Goal: Task Accomplishment & Management: Use online tool/utility

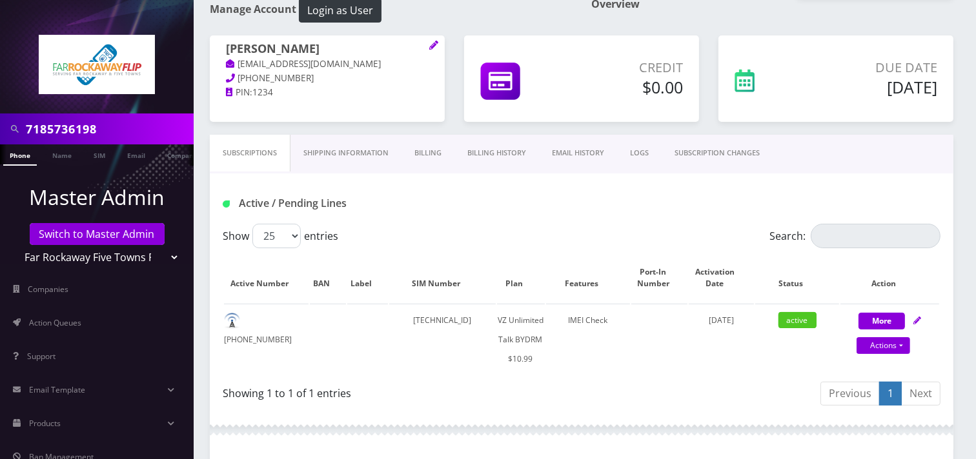
scroll to position [72, 0]
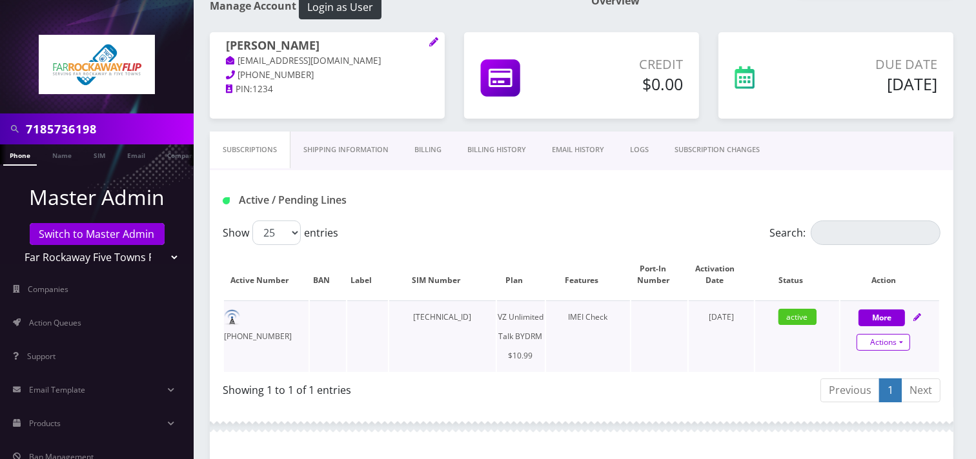
click at [887, 338] on link "Actions" at bounding box center [883, 342] width 54 height 17
select select "469"
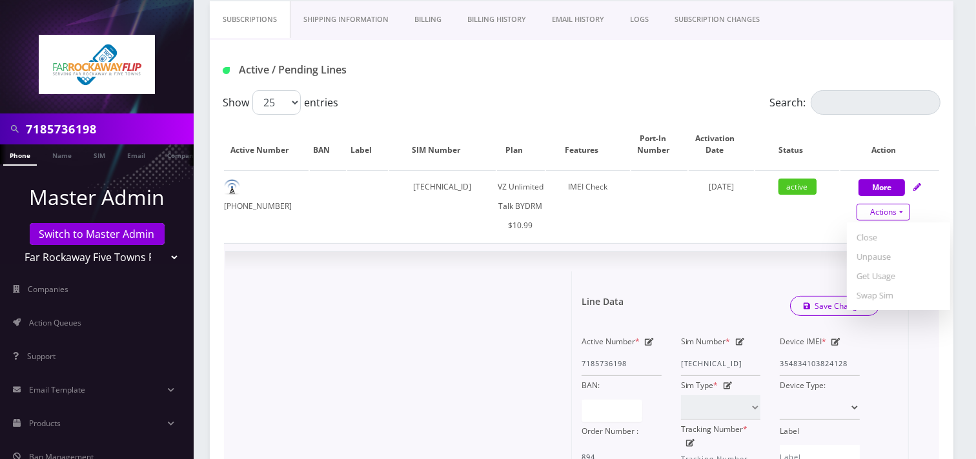
scroll to position [215, 0]
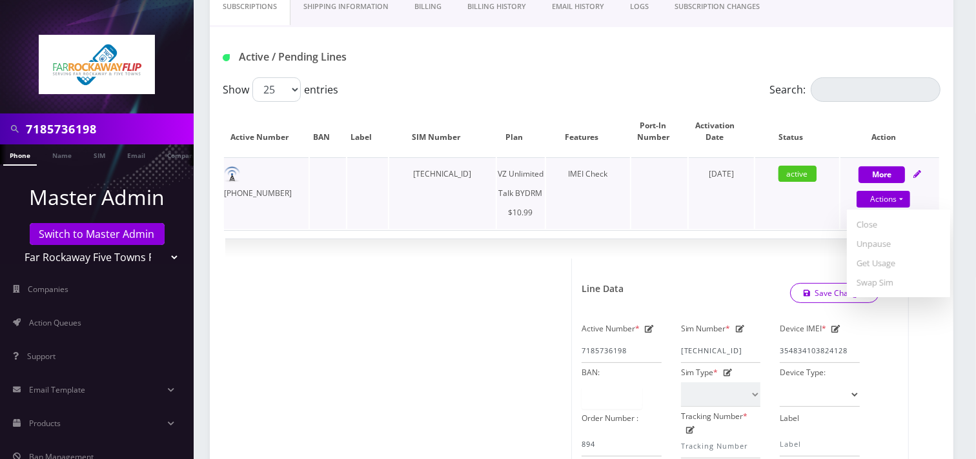
click at [783, 223] on td "active" at bounding box center [797, 193] width 85 height 72
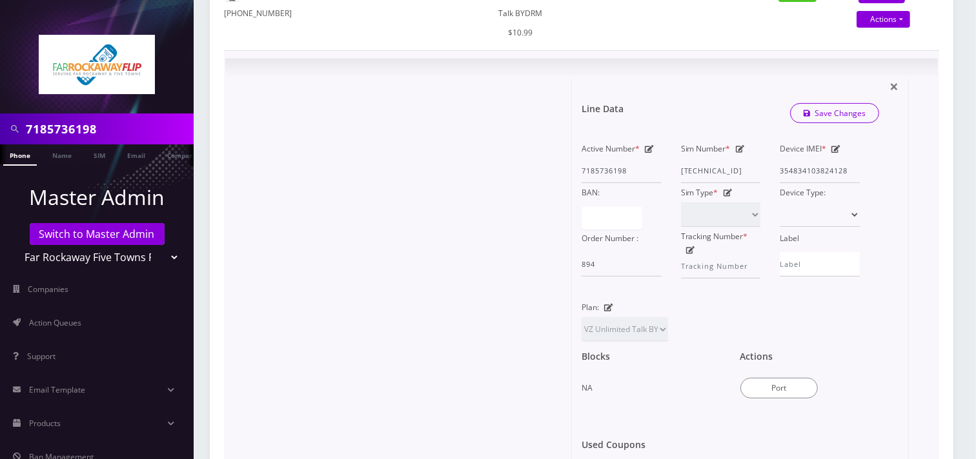
scroll to position [430, 0]
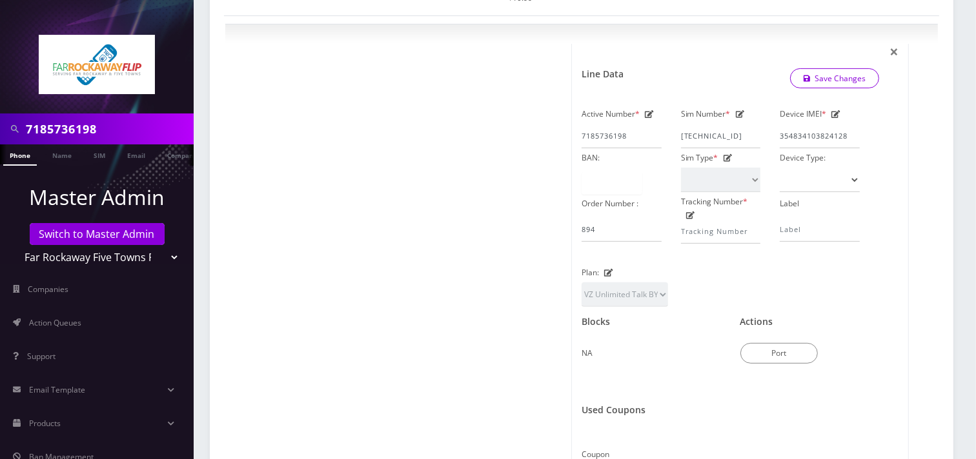
click at [112, 259] on select "Teltik Production My Link Mobile VennMobile Unlimited Advanced LTE Rexing Inc D…" at bounding box center [97, 257] width 165 height 25
select select "1"
click at [15, 245] on select "Teltik Production My Link Mobile VennMobile Unlimited Advanced LTE Rexing Inc D…" at bounding box center [97, 257] width 165 height 25
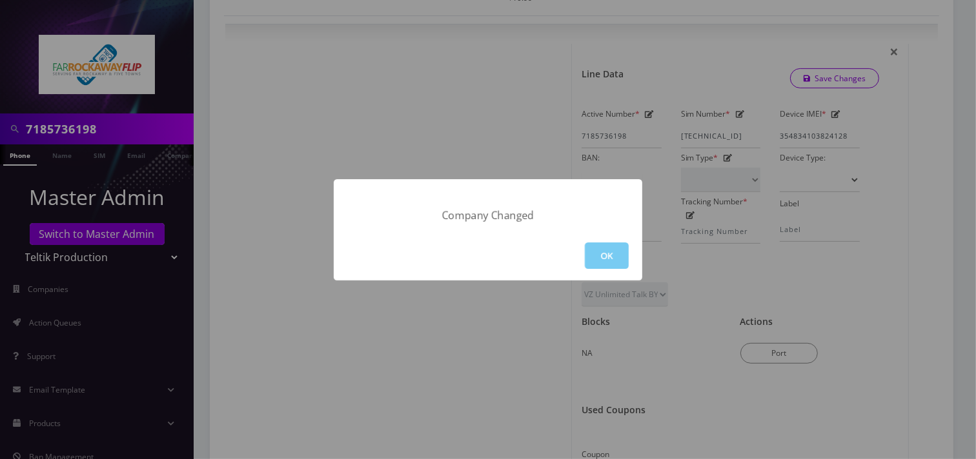
click at [611, 255] on button "OK" at bounding box center [607, 256] width 44 height 26
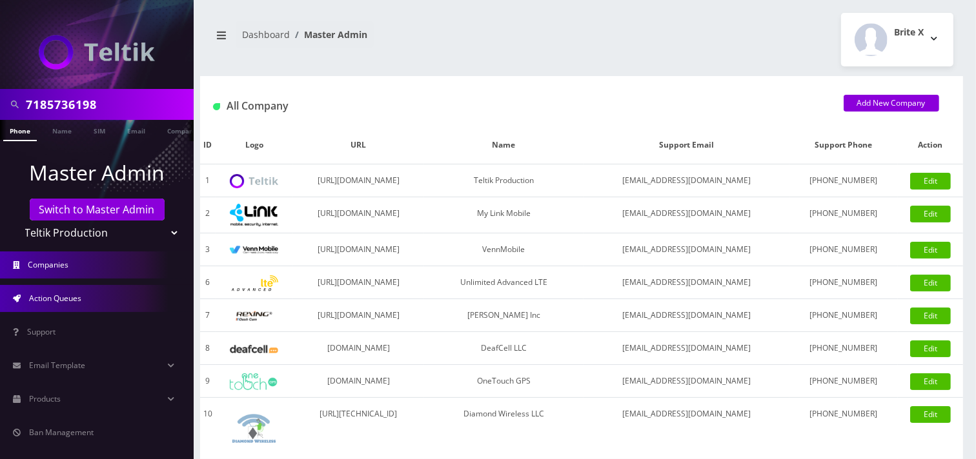
click at [68, 293] on span "Action Queues" at bounding box center [55, 298] width 52 height 11
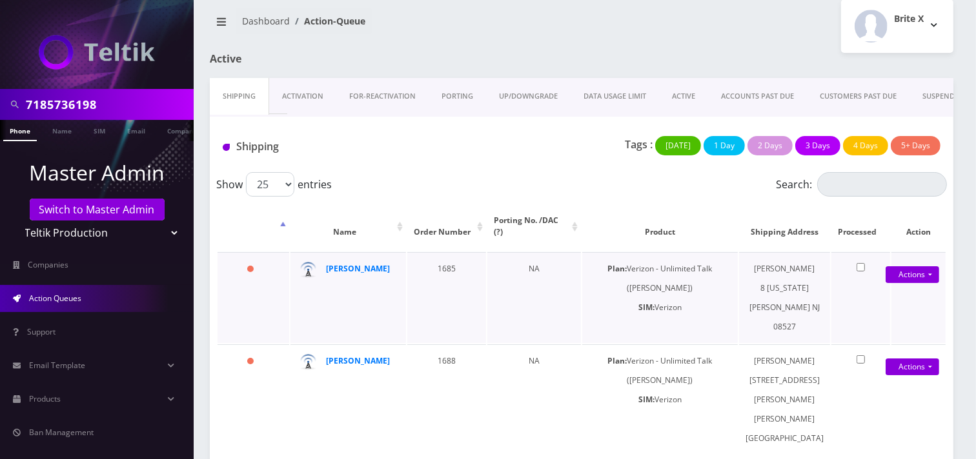
scroll to position [17, 0]
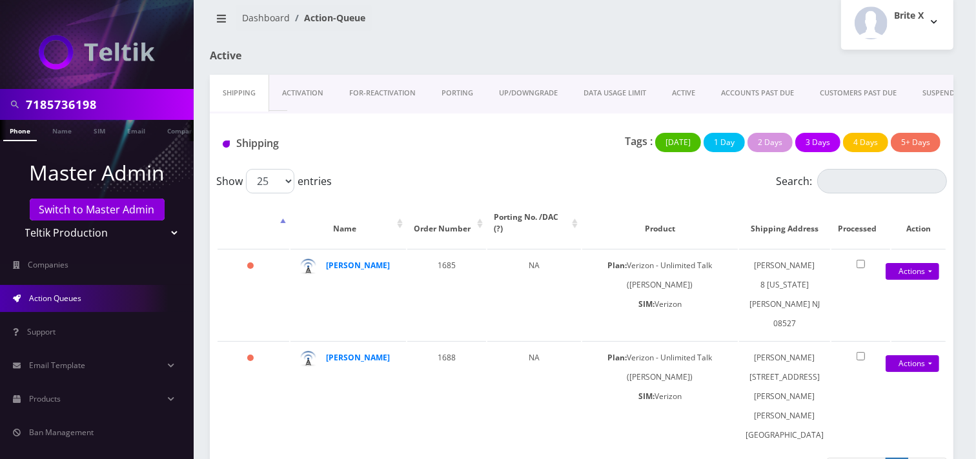
click at [240, 92] on link "Shipping" at bounding box center [239, 93] width 59 height 37
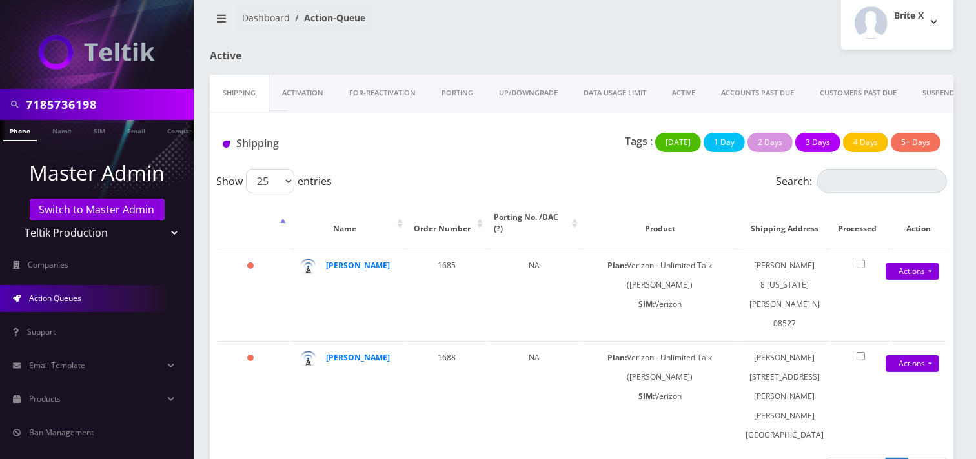
click at [240, 92] on link "Shipping" at bounding box center [239, 93] width 59 height 37
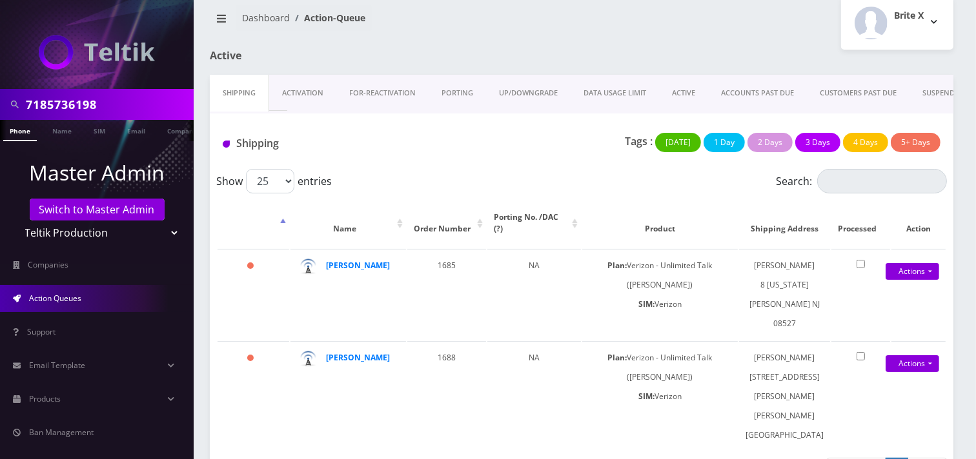
click at [240, 92] on link "Shipping" at bounding box center [239, 93] width 59 height 37
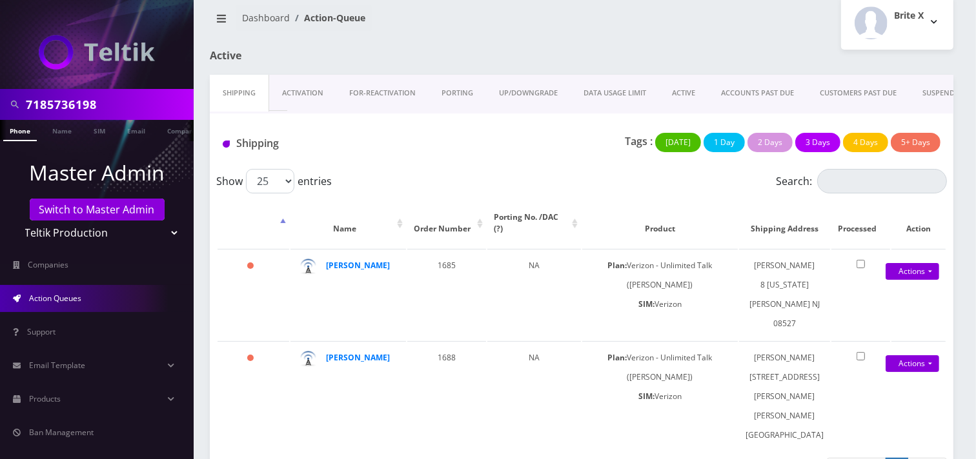
click at [240, 92] on link "Shipping" at bounding box center [239, 93] width 59 height 37
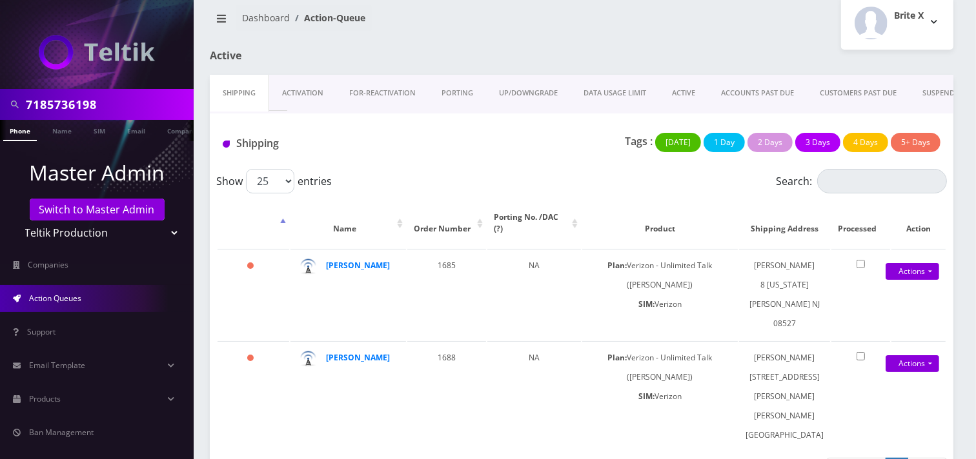
click at [240, 92] on link "Shipping" at bounding box center [239, 93] width 59 height 37
click at [314, 95] on link "Activation" at bounding box center [302, 93] width 67 height 37
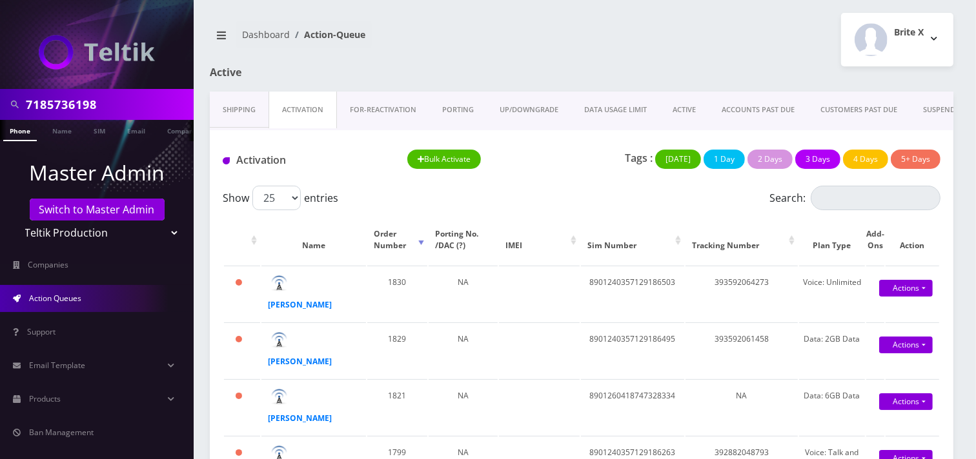
click at [229, 110] on link "Shipping" at bounding box center [239, 110] width 59 height 37
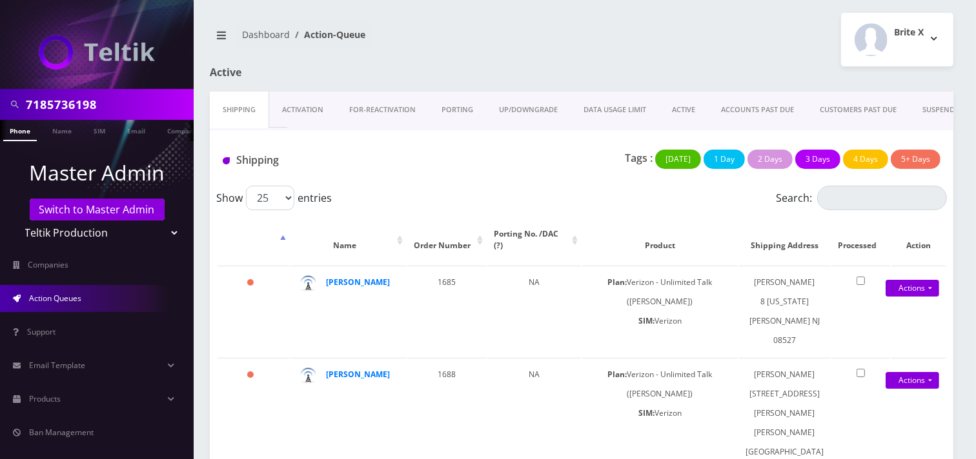
click at [229, 110] on link "Shipping" at bounding box center [239, 110] width 59 height 37
click at [54, 93] on input "7185736198" at bounding box center [108, 104] width 165 height 25
